Goal: Contribute content: Add original content to the website for others to see

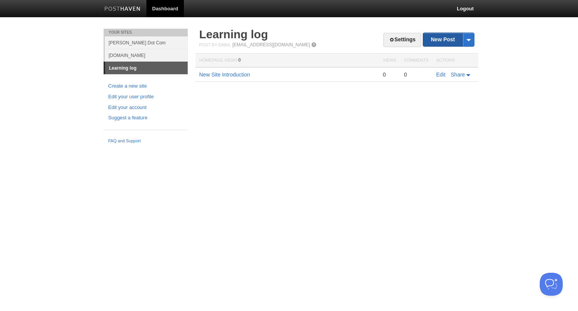
click at [451, 39] on link "New Post" at bounding box center [448, 39] width 51 height 13
click at [216, 76] on link "New Site Introduction" at bounding box center [224, 75] width 51 height 6
click at [435, 40] on link "New Post" at bounding box center [448, 39] width 51 height 13
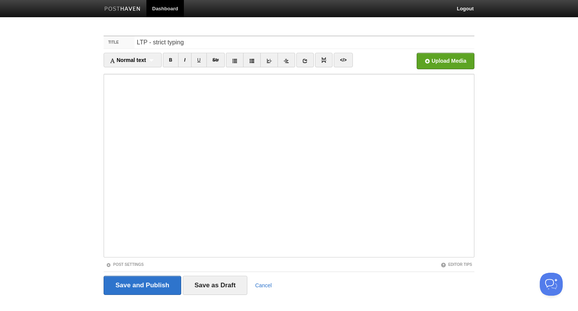
type input "LTP - strict typing"
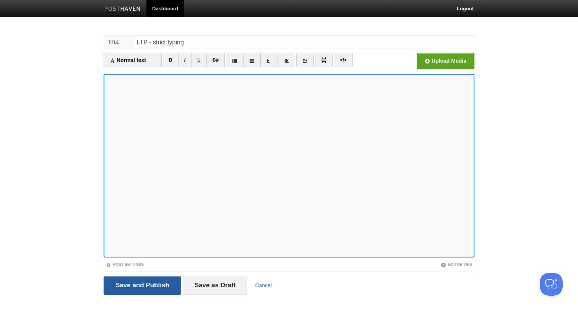
click at [147, 288] on input "Save and Publish" at bounding box center [143, 285] width 78 height 19
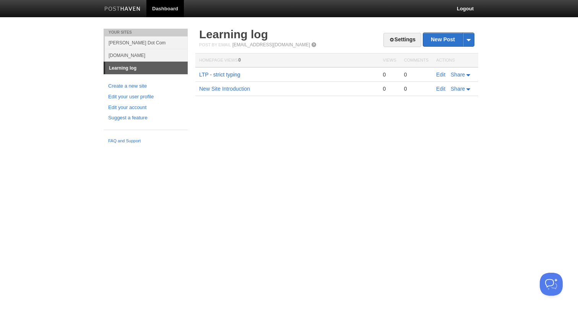
click at [229, 75] on link "LTP - strict typing" at bounding box center [219, 75] width 41 height 6
click at [403, 39] on link "Settings" at bounding box center [403, 40] width 38 height 14
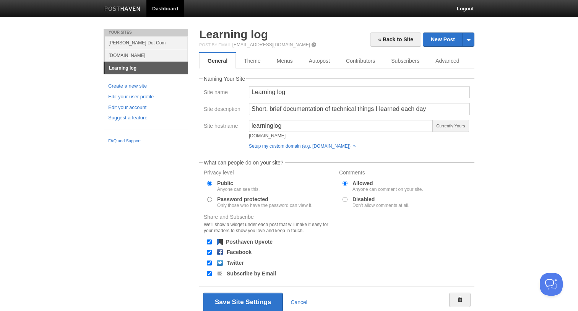
click at [228, 198] on label "Password protected Only those who have the password can view it." at bounding box center [264, 202] width 95 height 11
click at [212, 198] on input "Password protected Only those who have the password can view it." at bounding box center [209, 199] width 5 height 5
radio input "true"
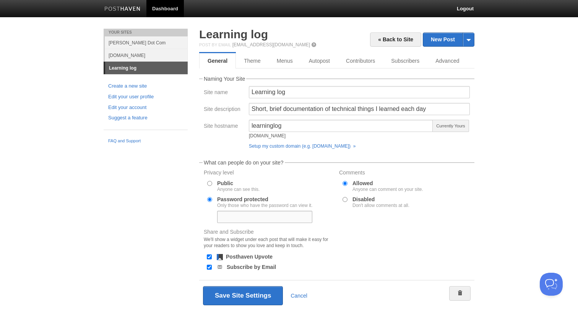
click at [281, 214] on input "text" at bounding box center [264, 217] width 95 height 12
type input "@"
type input "T"
type input "@arizonaNash0"
click at [369, 198] on label "Disabled Don't allow comments at all." at bounding box center [381, 202] width 57 height 11
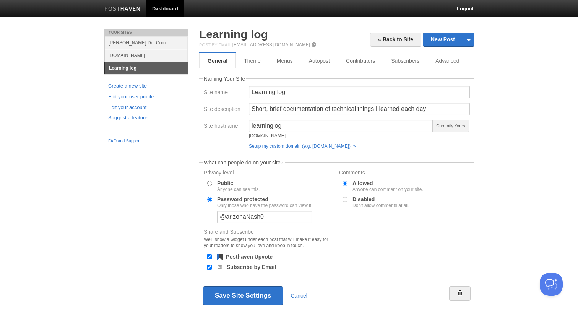
click at [348, 198] on input "Disabled Don't allow comments at all." at bounding box center [345, 199] width 5 height 5
radio input "true"
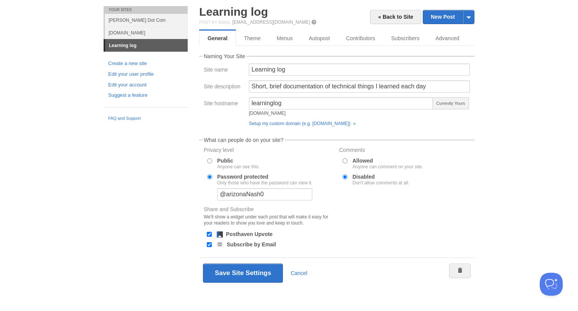
click at [456, 208] on div "Share and Subscribe We'll show a widget under each post that will make it easy …" at bounding box center [337, 227] width 271 height 43
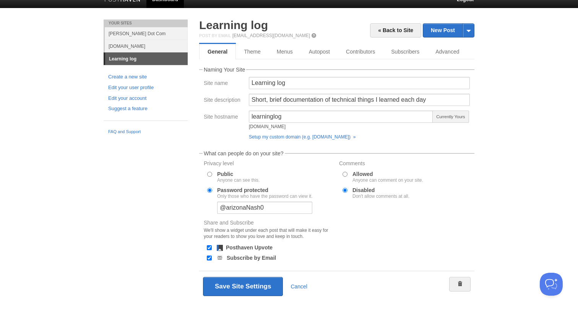
scroll to position [5, 0]
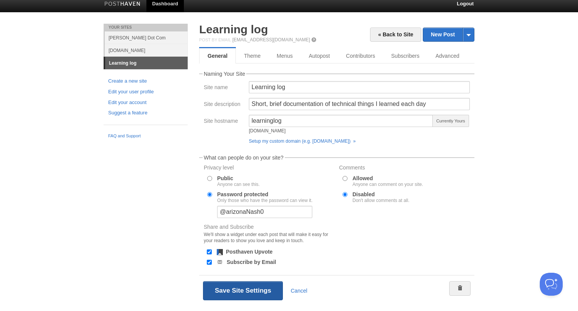
click at [247, 290] on button "Save Site Settings" at bounding box center [243, 290] width 80 height 19
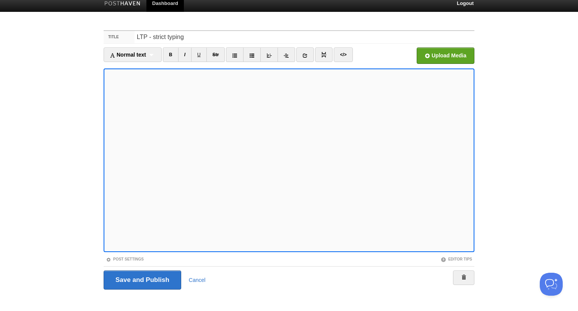
scroll to position [4, 0]
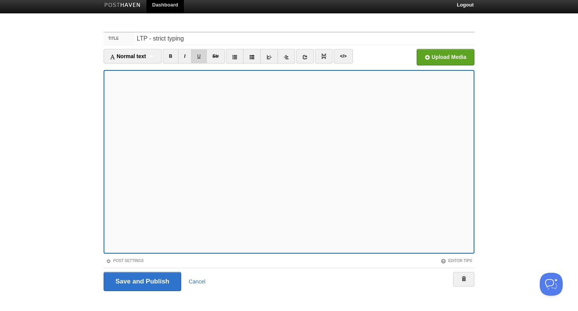
drag, startPoint x: 187, startPoint y: 54, endPoint x: 204, endPoint y: 62, distance: 18.8
click at [188, 54] on link "I" at bounding box center [184, 56] width 13 height 15
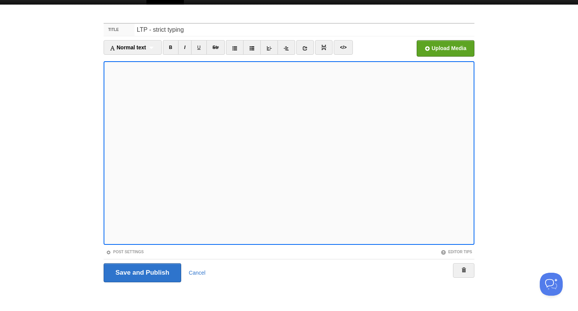
scroll to position [12, 0]
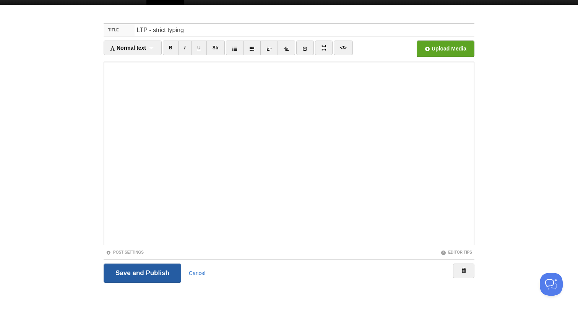
click at [150, 275] on input "Save and Publish" at bounding box center [143, 272] width 78 height 19
